Goal: Information Seeking & Learning: Learn about a topic

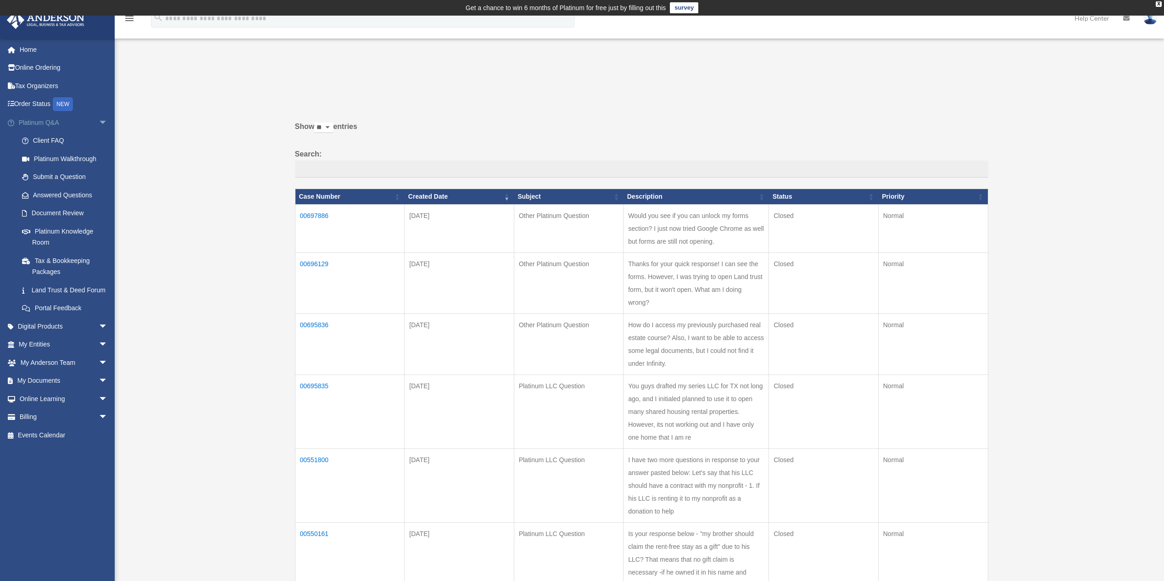
click at [99, 123] on span "arrow_drop_down" at bounding box center [108, 122] width 18 height 19
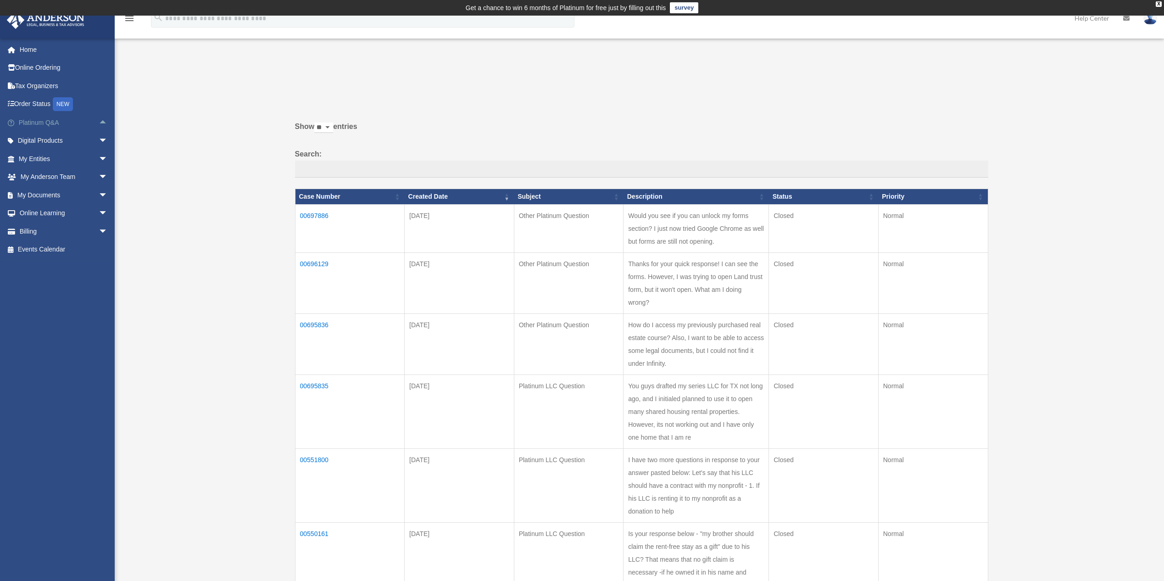
click at [52, 124] on link "Platinum Q&A arrow_drop_up" at bounding box center [63, 122] width 115 height 18
click at [45, 124] on link "Platinum Q&A arrow_drop_up" at bounding box center [63, 122] width 115 height 18
click at [99, 123] on span "arrow_drop_up" at bounding box center [108, 122] width 18 height 19
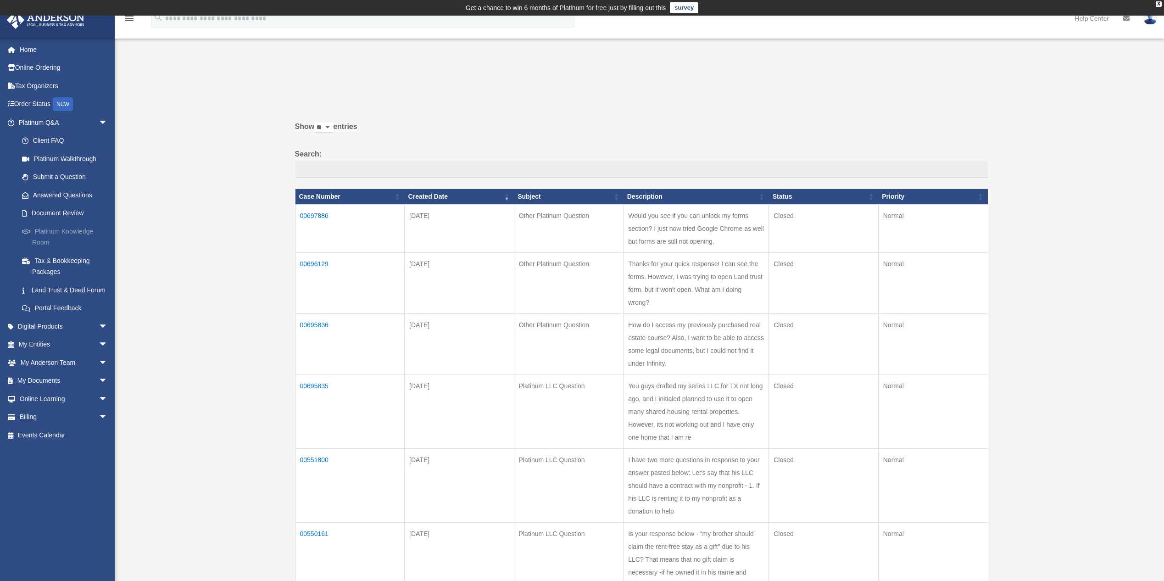
click at [59, 238] on link "Platinum Knowledge Room" at bounding box center [67, 236] width 109 height 29
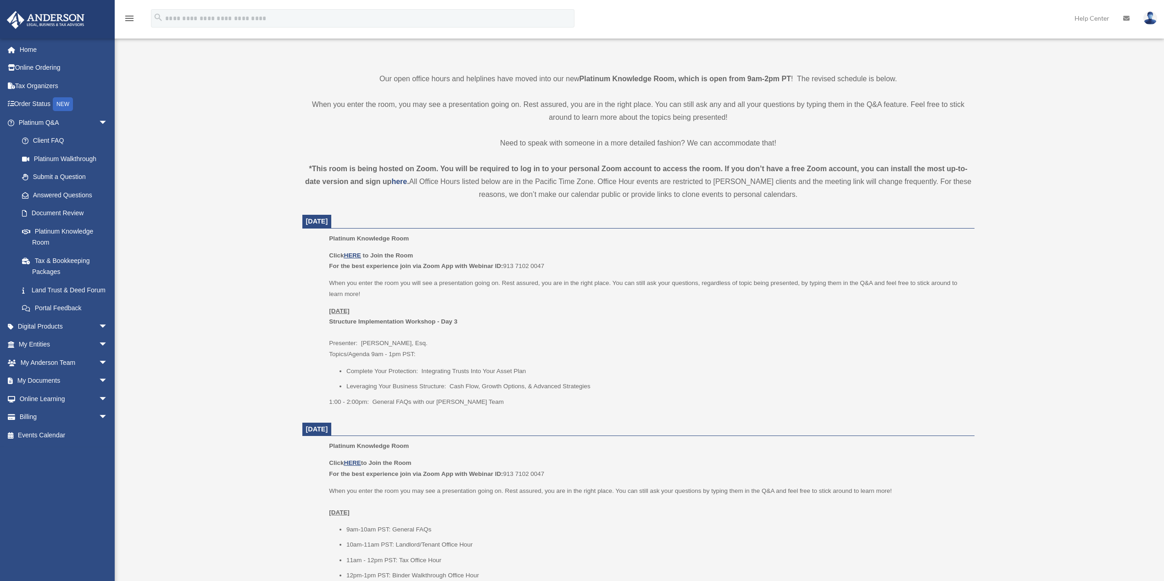
scroll to position [229, 0]
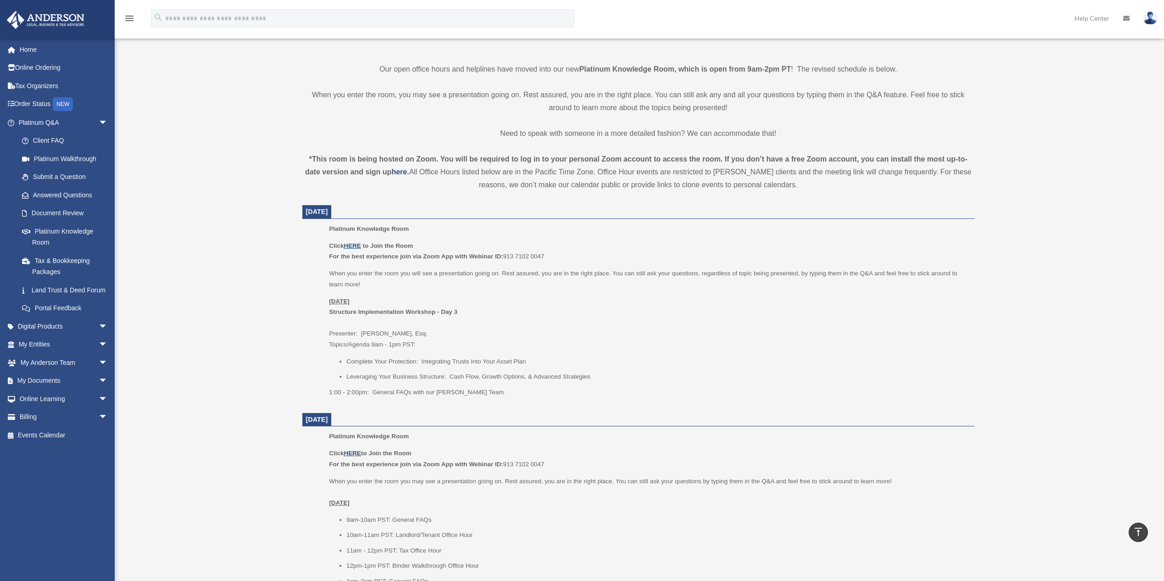
click at [358, 247] on u "HERE" at bounding box center [352, 245] width 17 height 7
click at [45, 443] on link "Events Calendar" at bounding box center [63, 435] width 115 height 18
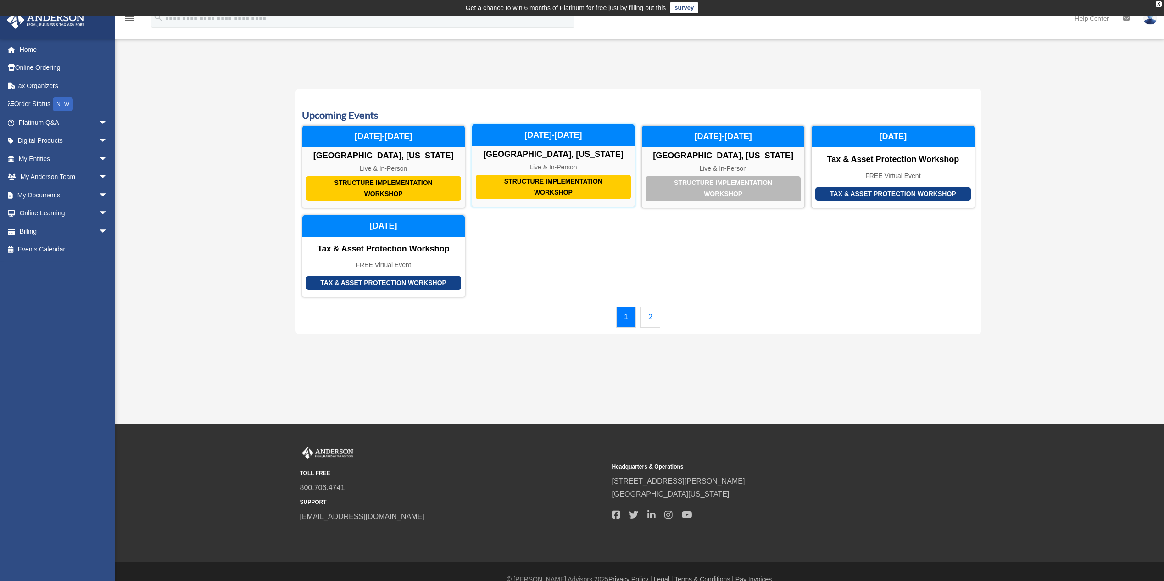
click at [561, 188] on div "Structure Implementation Workshop" at bounding box center [553, 187] width 155 height 24
